Goal: Task Accomplishment & Management: Use online tool/utility

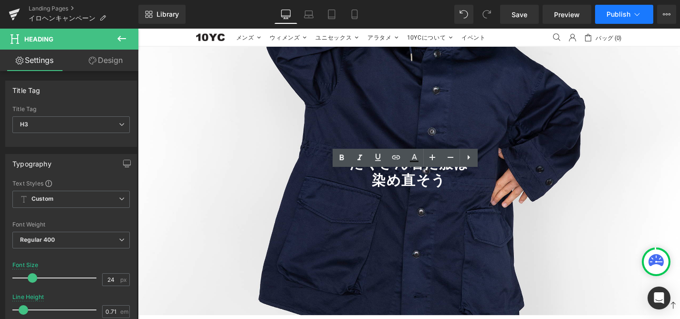
click at [608, 12] on span "Publish" at bounding box center [618, 14] width 24 height 8
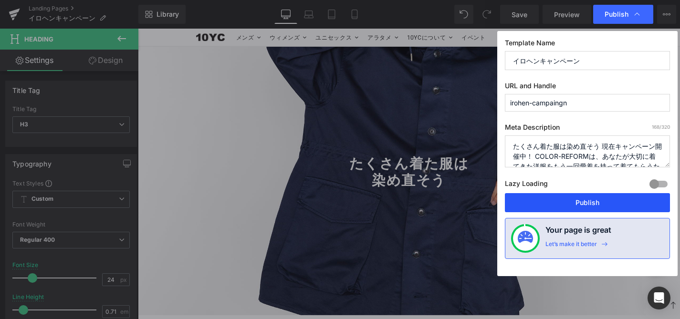
click at [566, 198] on button "Publish" at bounding box center [587, 202] width 165 height 19
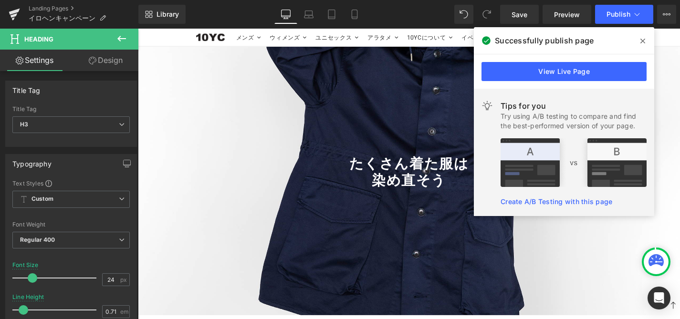
scroll to position [1322, 0]
click at [122, 36] on icon at bounding box center [121, 38] width 11 height 11
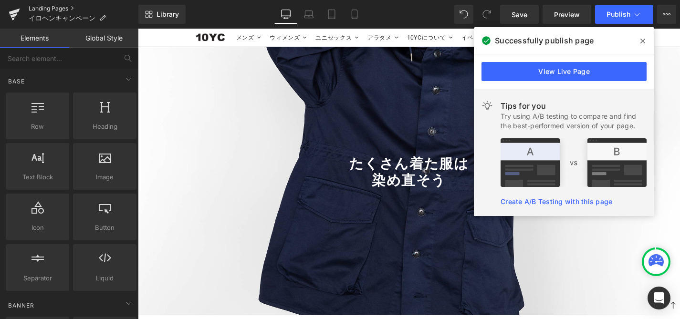
click at [42, 8] on link "Landing Pages" at bounding box center [84, 9] width 110 height 8
